Goal: Information Seeking & Learning: Learn about a topic

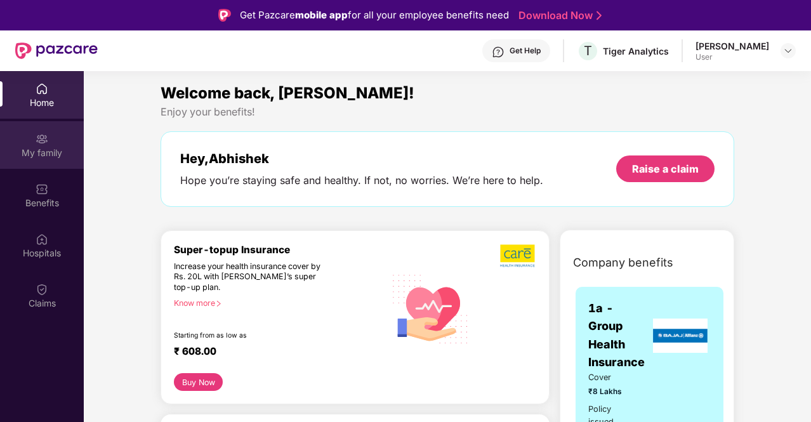
click at [27, 148] on div "My family" at bounding box center [42, 153] width 84 height 13
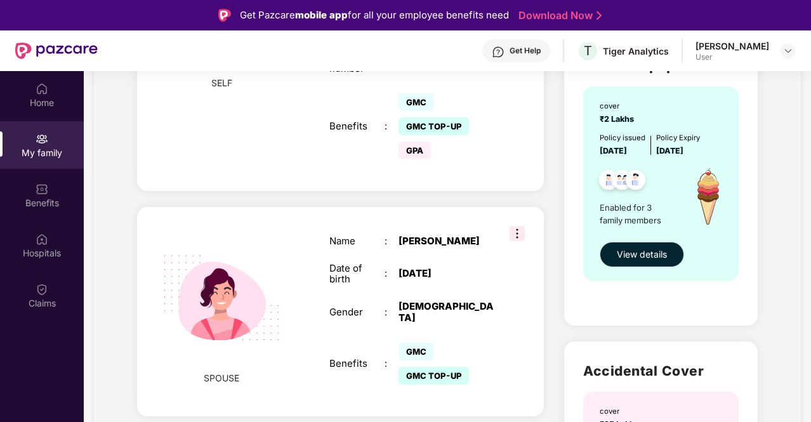
scroll to position [428, 0]
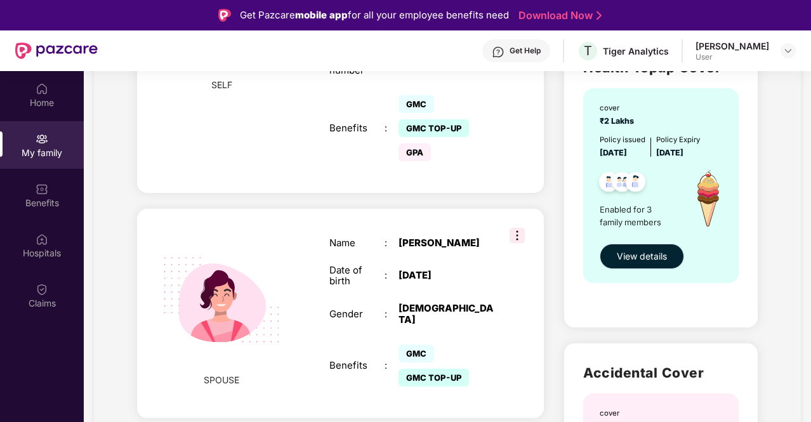
click at [635, 251] on span "View details" at bounding box center [642, 256] width 50 height 14
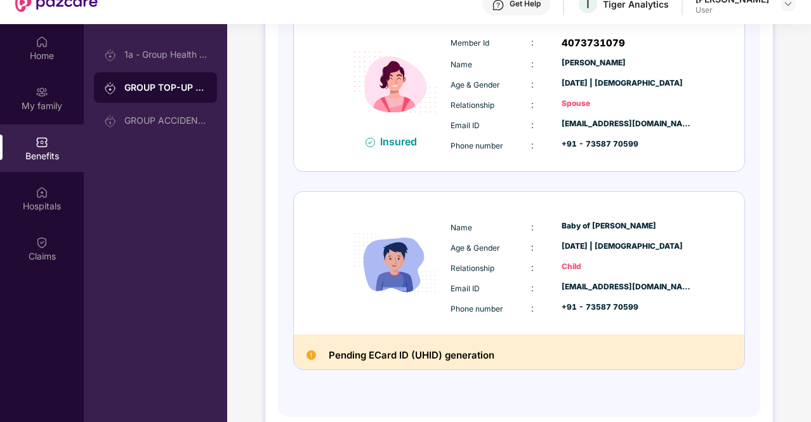
scroll to position [71, 0]
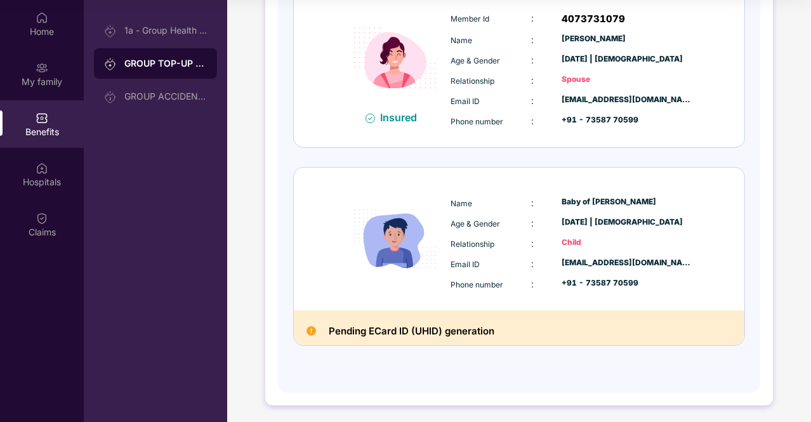
click at [482, 329] on h2 "Pending ECard ID (UHID) generation" at bounding box center [412, 331] width 166 height 17
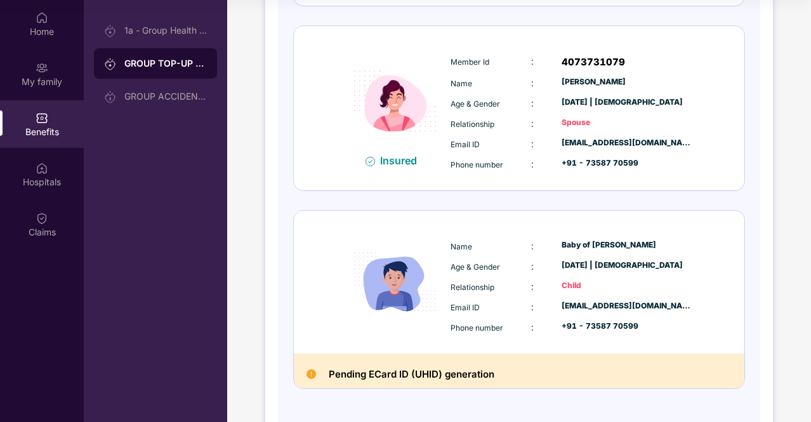
scroll to position [335, 0]
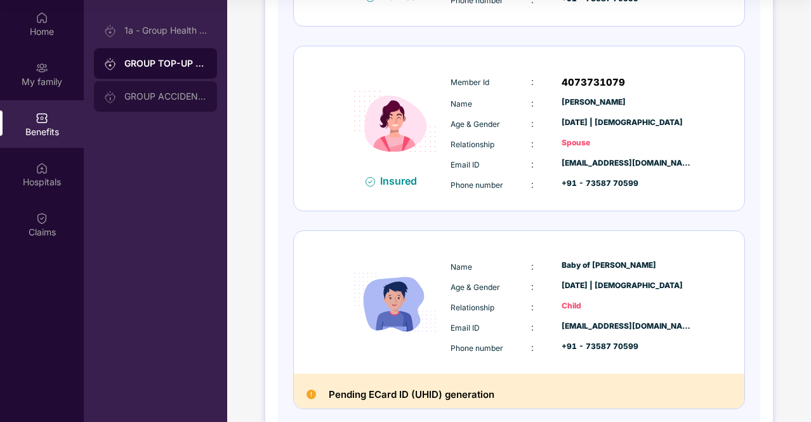
click at [160, 90] on div "GROUP ACCIDENTAL INSURANCE" at bounding box center [155, 96] width 123 height 30
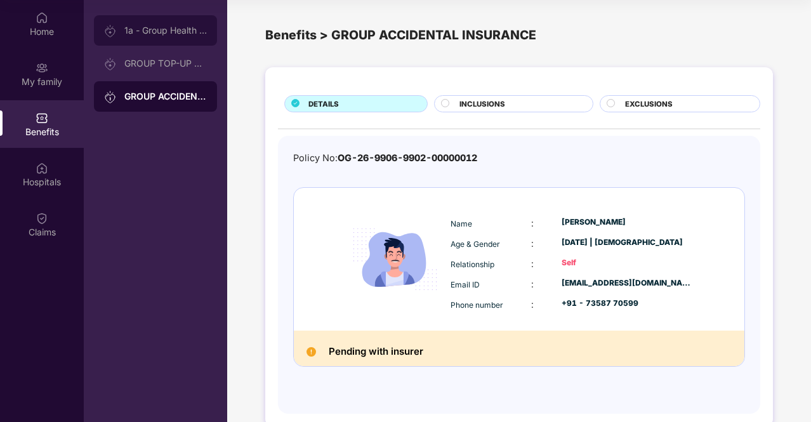
click at [173, 30] on div "1a - Group Health Insurance" at bounding box center [165, 30] width 83 height 10
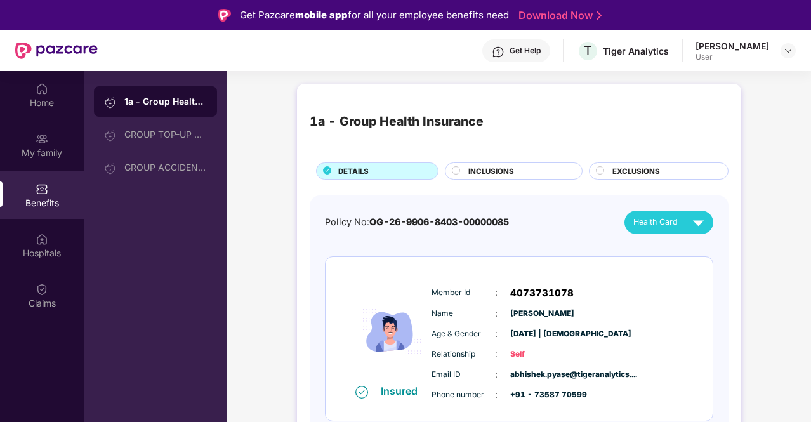
click at [510, 51] on div "Get Help" at bounding box center [525, 51] width 31 height 10
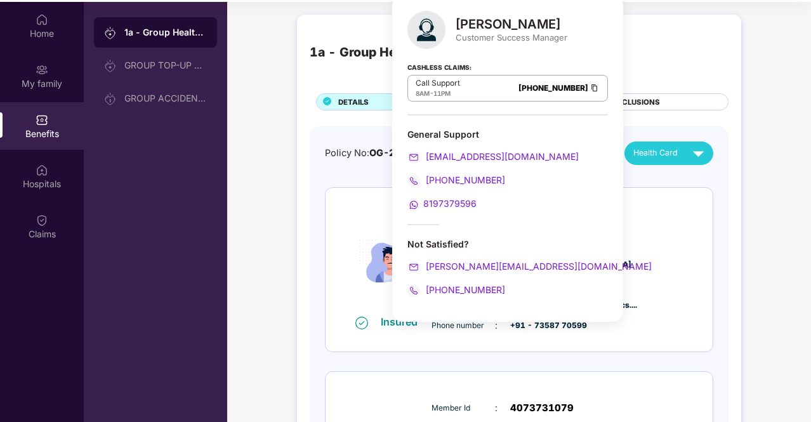
scroll to position [71, 0]
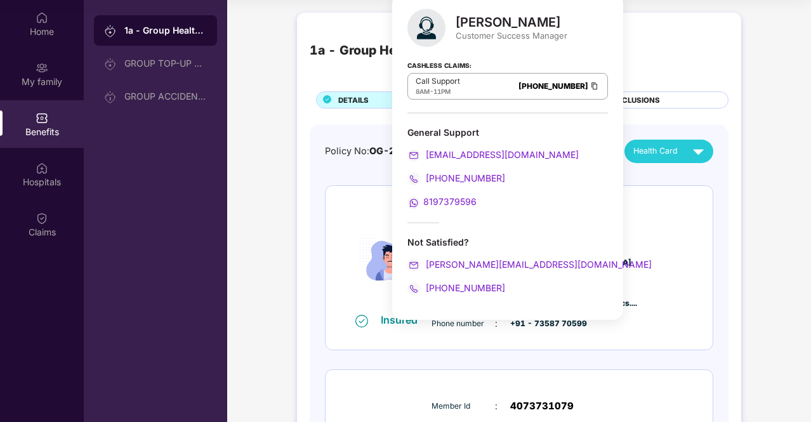
click at [775, 178] on div "1a - Group Health Insurance DETAILS INCLUSIONS EXCLUSIONS Policy No: OG-26-9906…" at bounding box center [519, 409] width 584 height 806
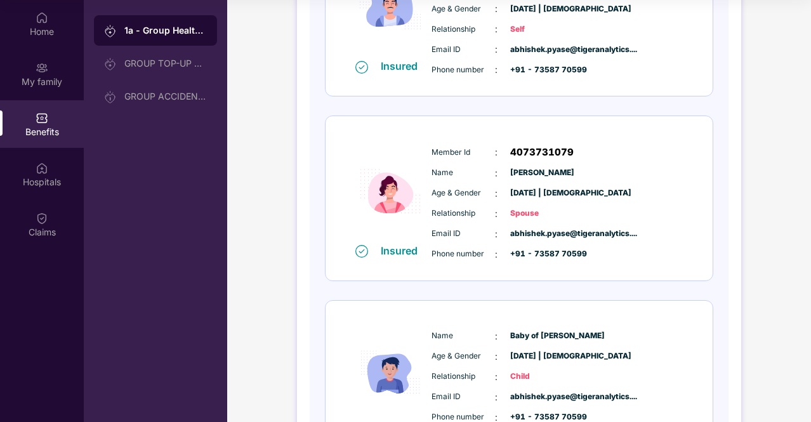
scroll to position [388, 0]
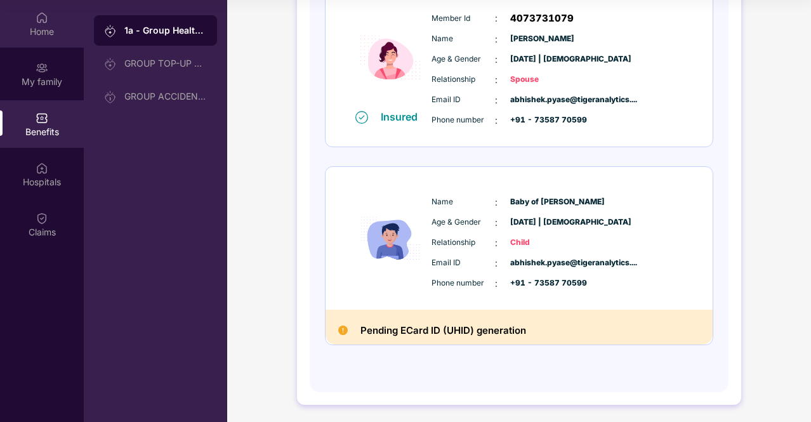
click at [57, 34] on div "Home" at bounding box center [42, 31] width 84 height 13
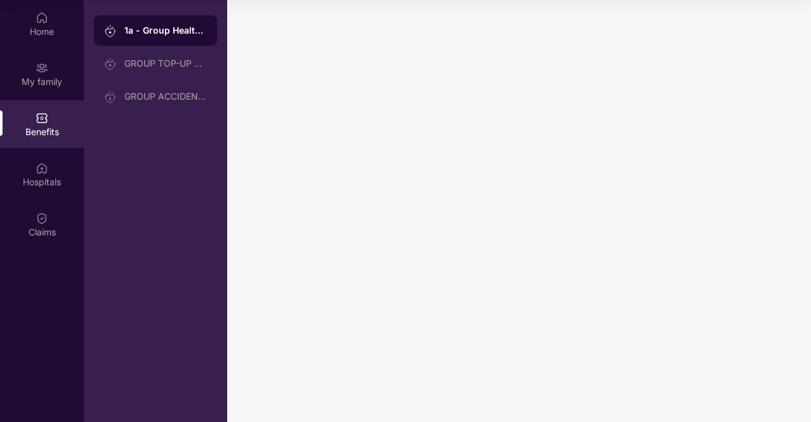
scroll to position [0, 0]
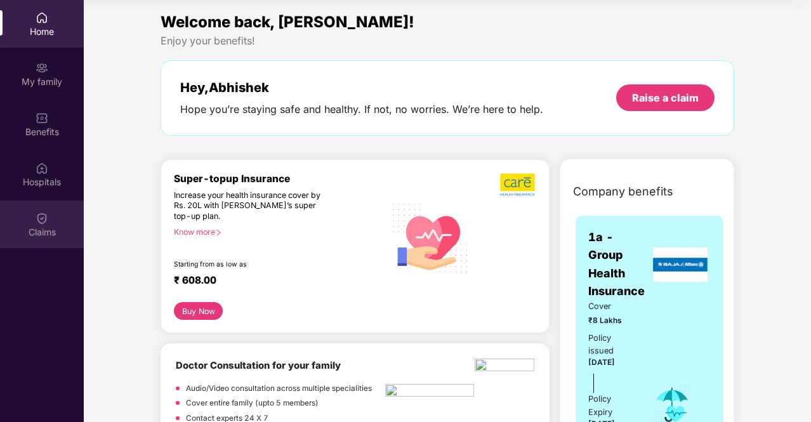
click at [37, 222] on img at bounding box center [42, 218] width 13 height 13
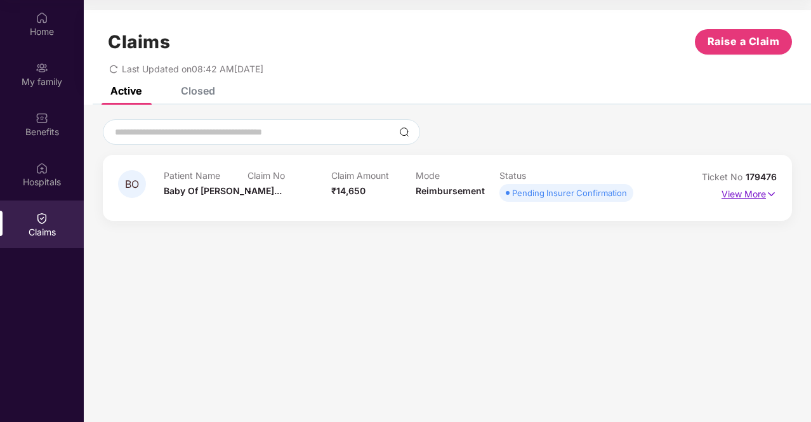
click at [744, 200] on p "View More" at bounding box center [749, 192] width 55 height 17
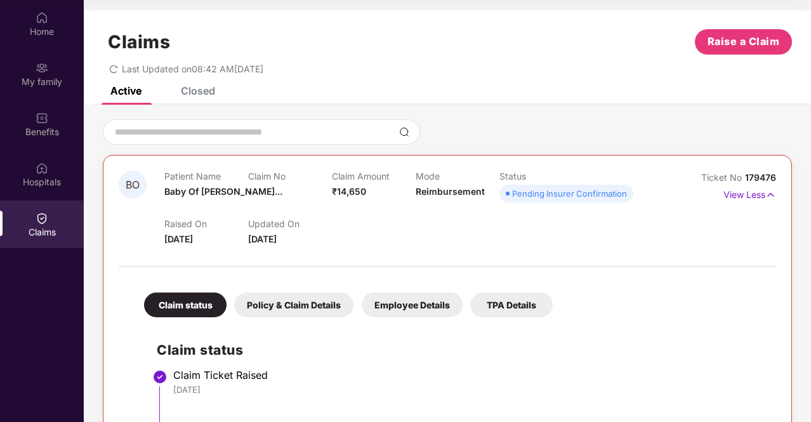
click at [156, 73] on span "Last Updated on 08:42 AM[DATE]" at bounding box center [193, 68] width 142 height 11
click at [118, 70] on div "Last Updated on 08:42 AM[DATE]" at bounding box center [186, 68] width 154 height 11
click at [111, 70] on icon "redo" at bounding box center [114, 69] width 8 height 8
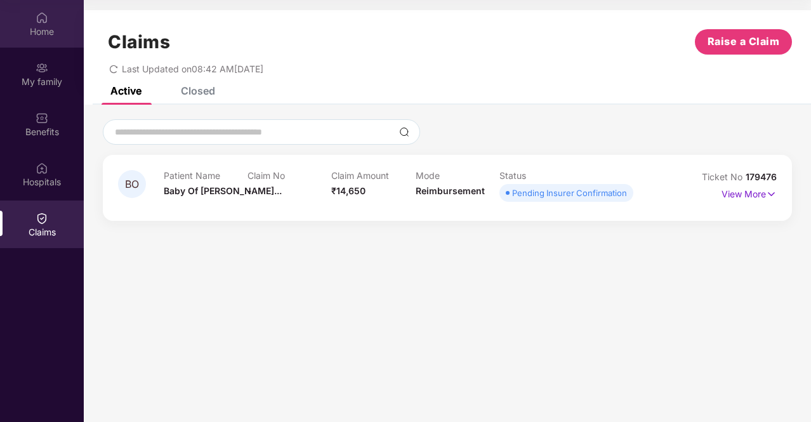
click at [50, 29] on div "Home" at bounding box center [42, 31] width 84 height 13
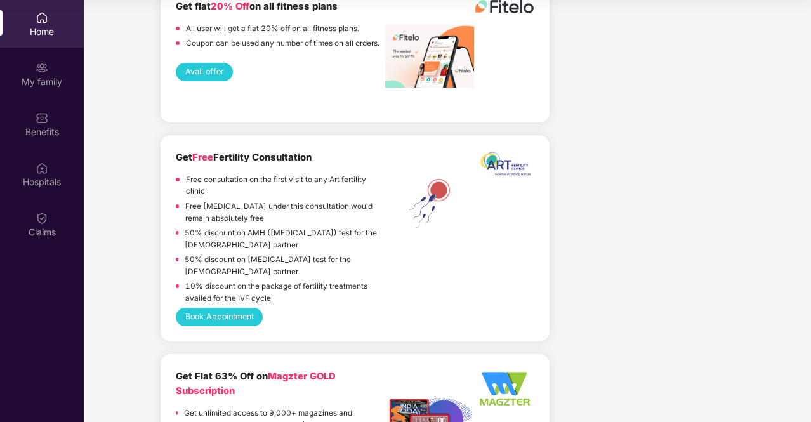
scroll to position [1587, 0]
